Goal: Information Seeking & Learning: Find contact information

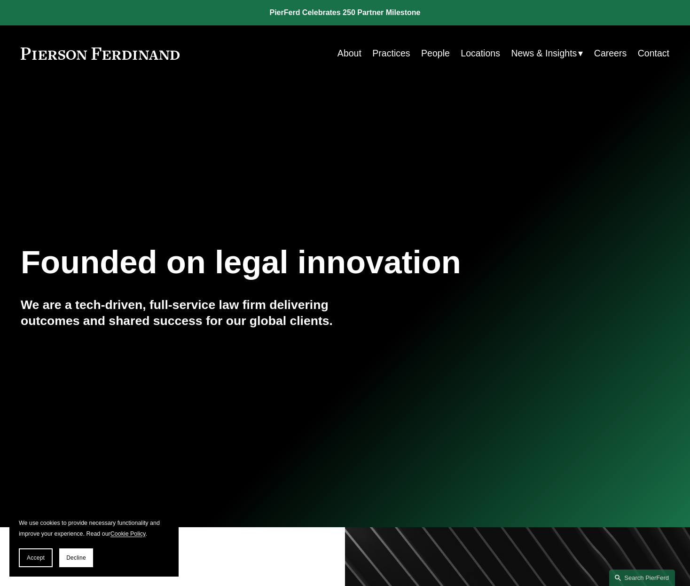
click at [447, 55] on link "People" at bounding box center [435, 53] width 29 height 18
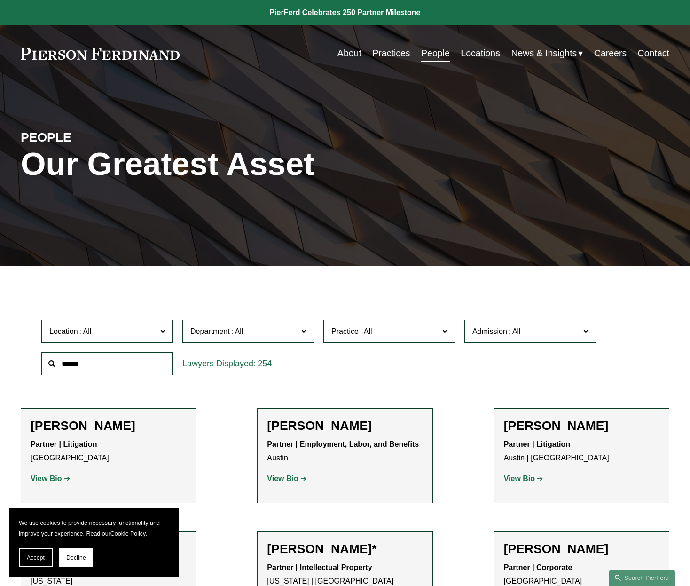
click at [291, 332] on span "Department" at bounding box center [244, 331] width 108 height 13
click at [407, 334] on span "Practice" at bounding box center [385, 331] width 108 height 13
click at [518, 328] on span at bounding box center [514, 331] width 15 height 8
click at [130, 322] on label "Location" at bounding box center [107, 331] width 132 height 23
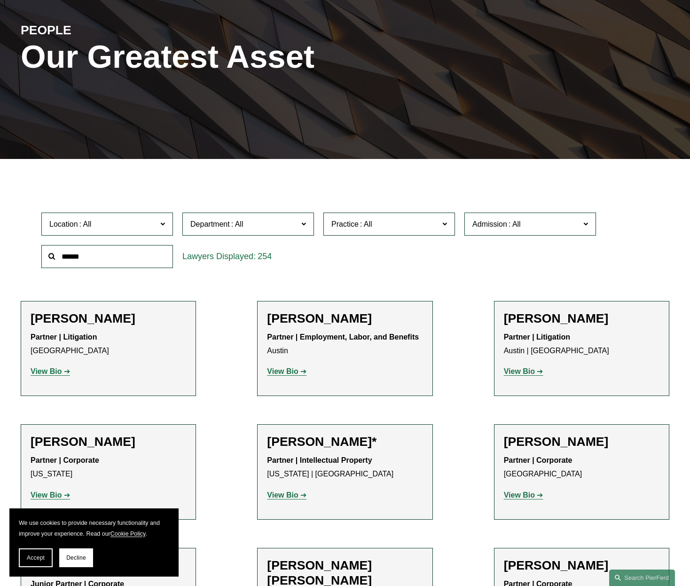
scroll to position [345, 0]
click at [0, 0] on link "[US_STATE]" at bounding box center [0, 0] width 0 height 0
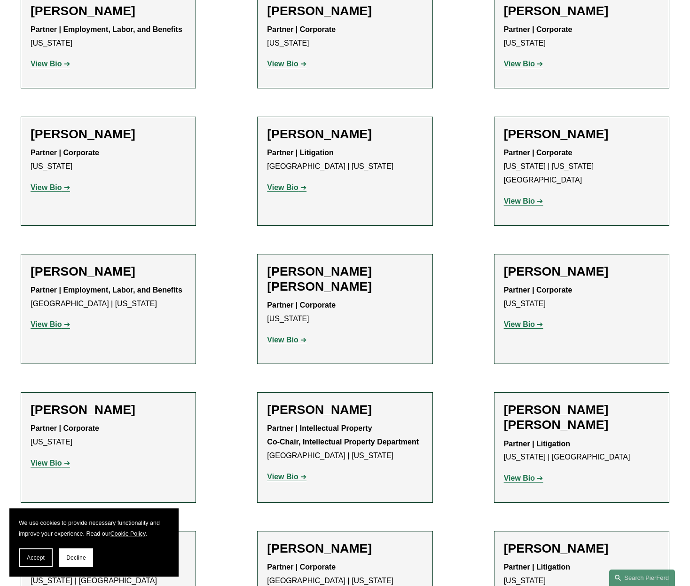
click at [41, 402] on h2 "Michael Kar" at bounding box center [109, 409] width 156 height 15
click at [47, 459] on strong "View Bio" at bounding box center [46, 463] width 31 height 8
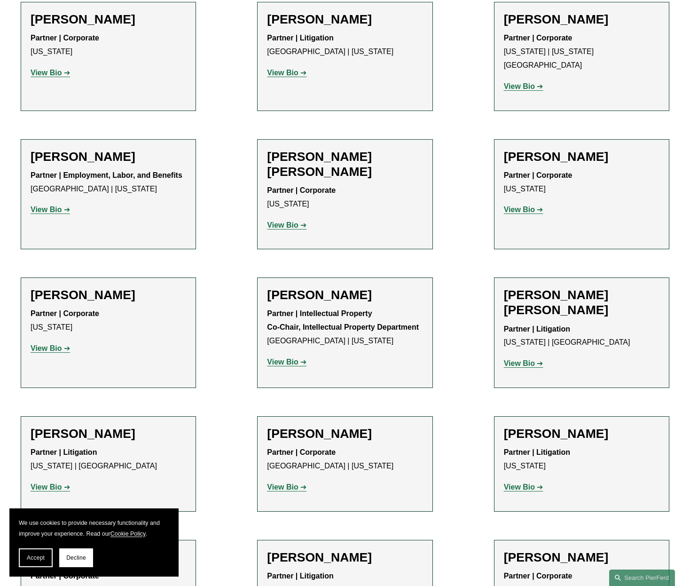
click at [35, 483] on strong "View Bio" at bounding box center [46, 487] width 31 height 8
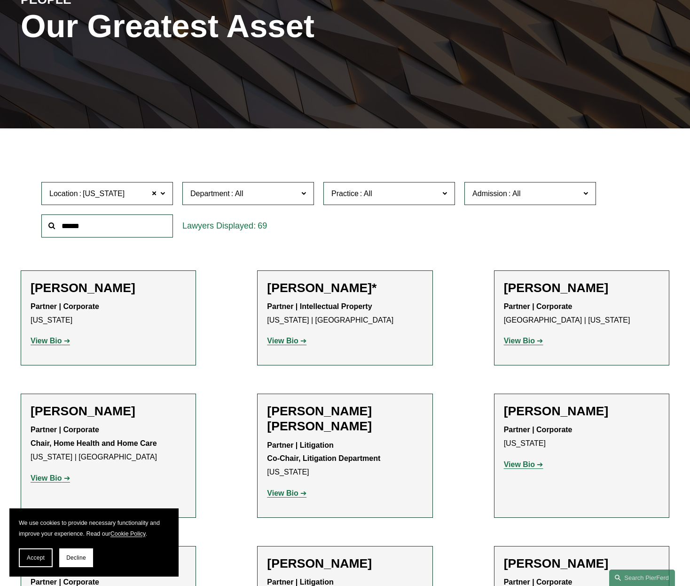
scroll to position [141, 0]
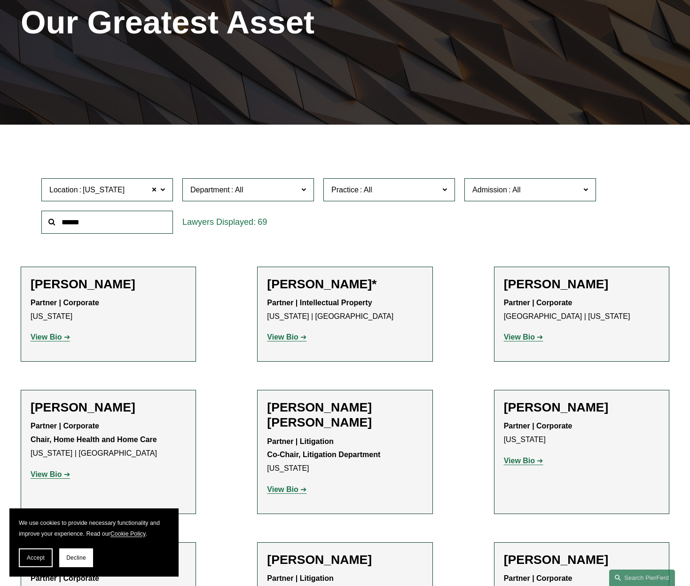
click at [63, 338] on link "View Bio" at bounding box center [50, 337] width 39 height 8
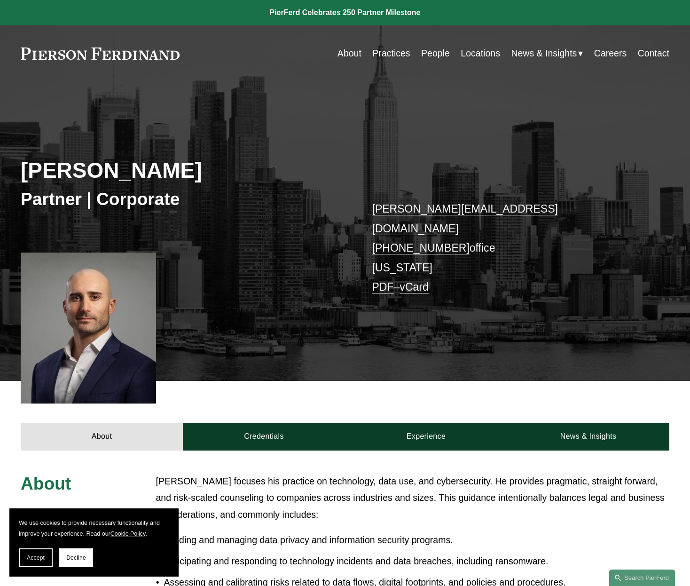
scroll to position [0, 1]
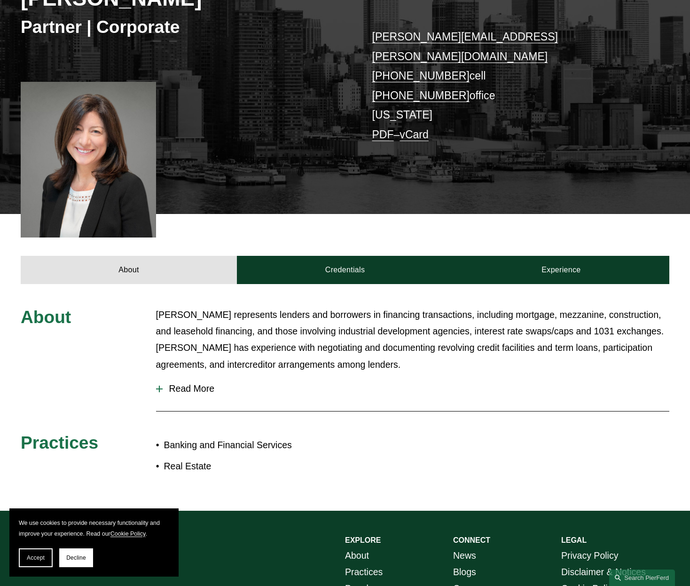
scroll to position [175, 0]
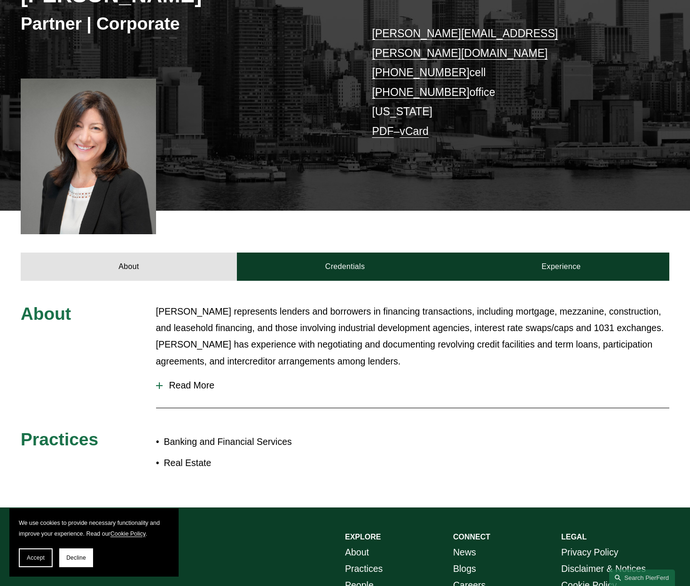
click at [177, 380] on span "Read More" at bounding box center [416, 385] width 507 height 11
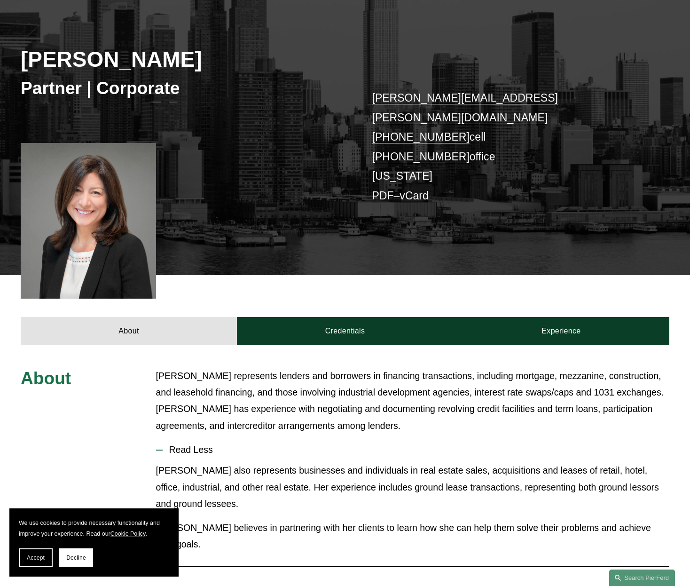
scroll to position [113, 0]
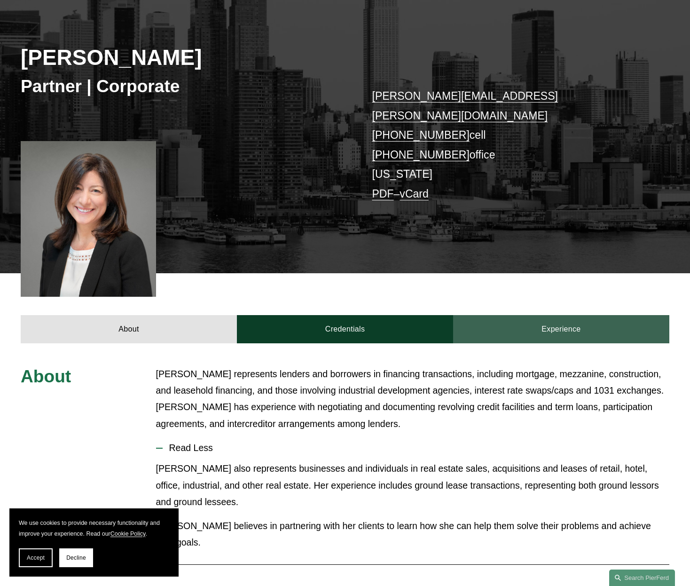
click at [498, 315] on link "Experience" at bounding box center [561, 329] width 216 height 28
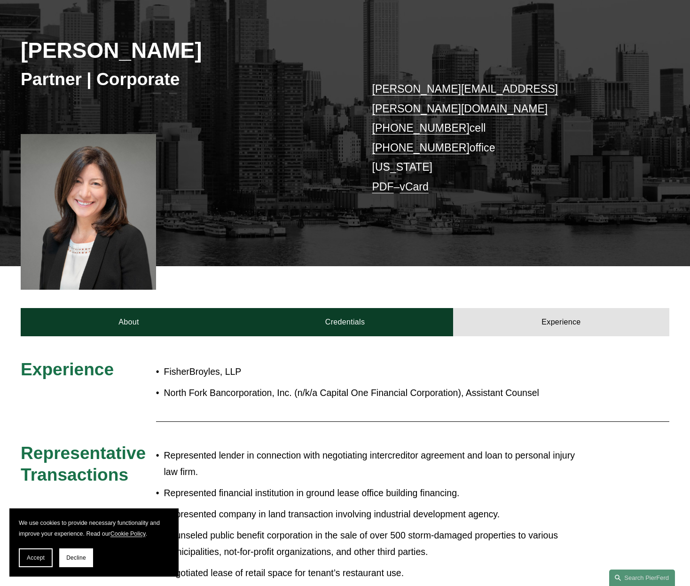
scroll to position [120, 0]
